Goal: Go to known website: Access a specific website the user already knows

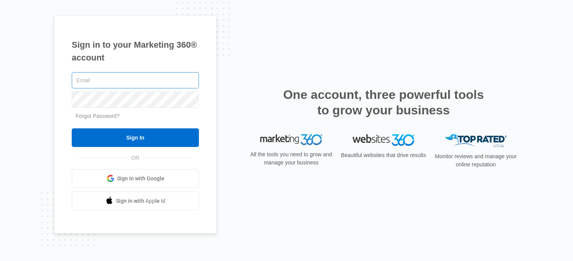
click at [147, 79] on input "text" at bounding box center [135, 80] width 127 height 16
type input "[EMAIL_ADDRESS][DOMAIN_NAME]"
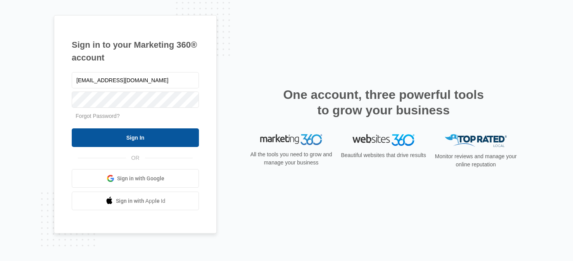
click at [104, 142] on input "Sign In" at bounding box center [135, 137] width 127 height 19
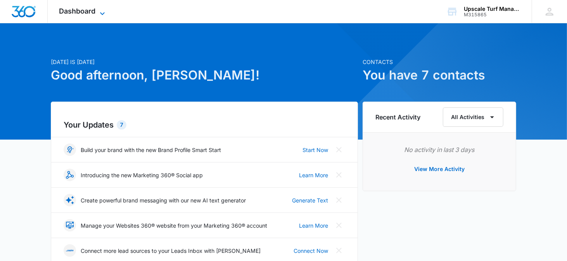
click at [102, 9] on icon at bounding box center [102, 13] width 9 height 9
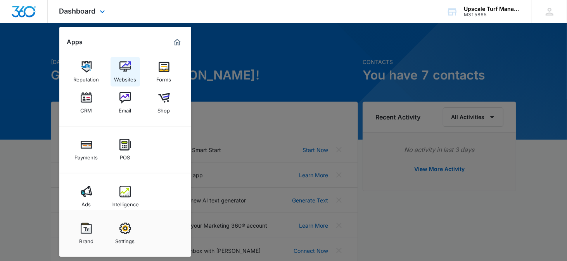
click at [128, 67] on img at bounding box center [125, 67] width 12 height 12
